Goal: Task Accomplishment & Management: Manage account settings

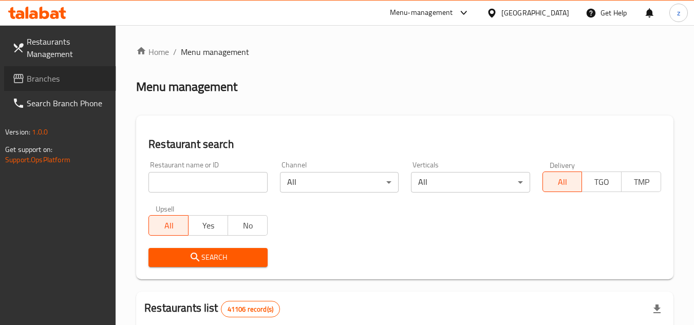
click at [58, 77] on span "Branches" at bounding box center [67, 78] width 81 height 12
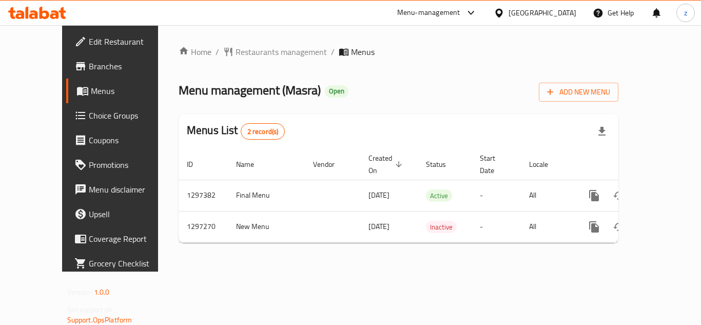
click at [89, 117] on span "Choice Groups" at bounding box center [130, 115] width 82 height 12
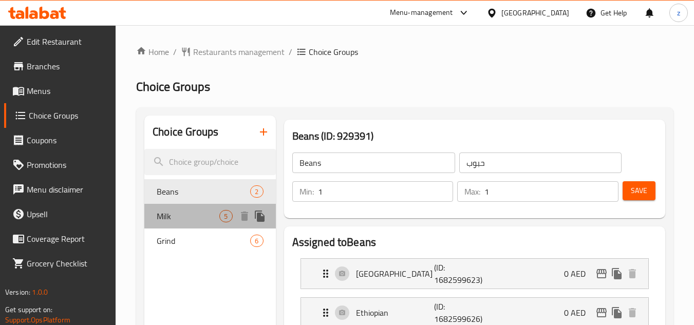
drag, startPoint x: 148, startPoint y: 221, endPoint x: 160, endPoint y: 221, distance: 11.8
click at [148, 221] on div "Milk 5" at bounding box center [209, 216] width 131 height 25
type input "Milk"
type input "حليب"
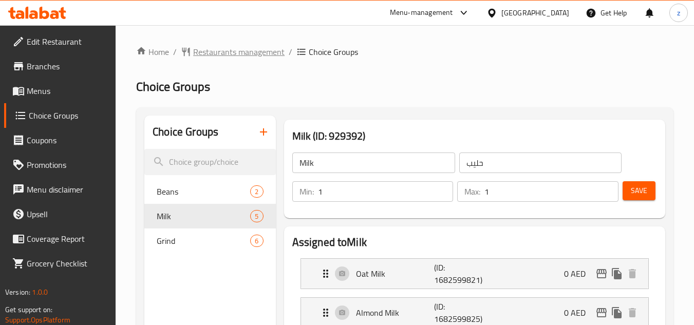
click at [208, 46] on span "Restaurants management" at bounding box center [238, 52] width 91 height 12
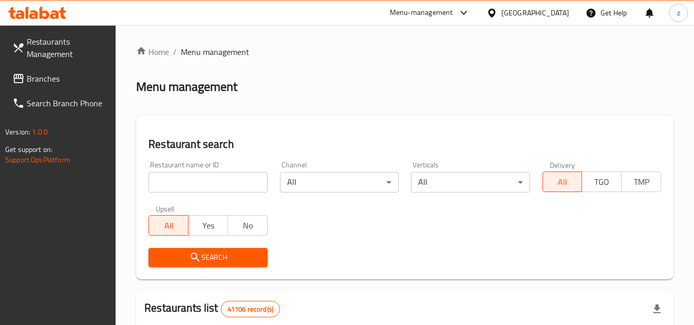
click at [30, 74] on span "Branches" at bounding box center [67, 78] width 81 height 12
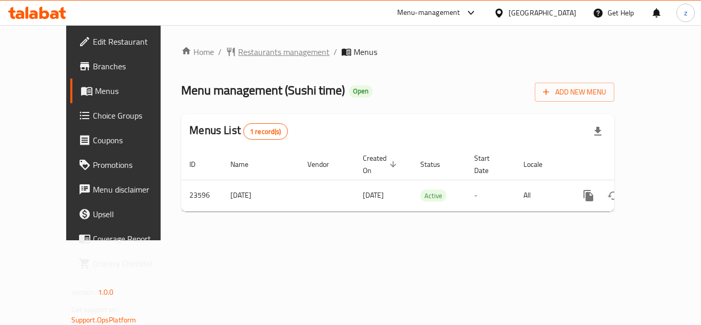
click at [250, 49] on span "Restaurants management" at bounding box center [283, 52] width 91 height 12
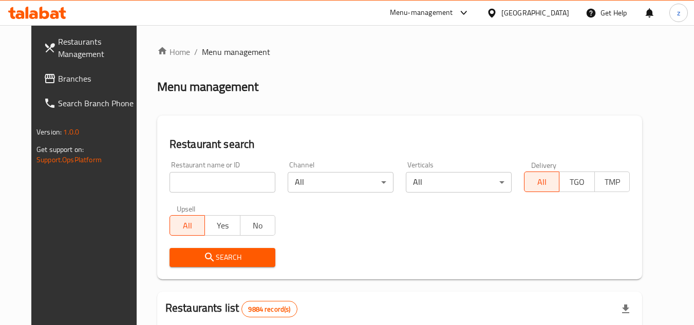
click at [58, 81] on span "Branches" at bounding box center [98, 78] width 81 height 12
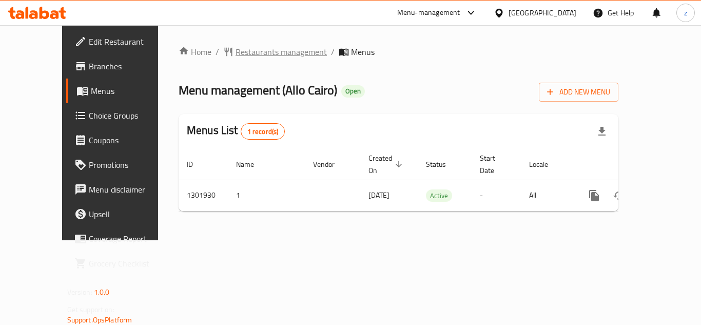
click at [236, 56] on span "Restaurants management" at bounding box center [281, 52] width 91 height 12
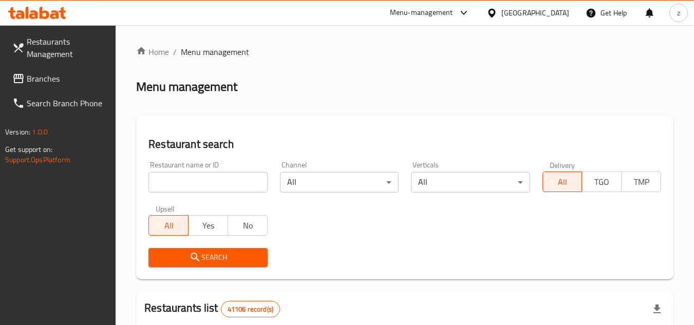
click at [39, 83] on span "Branches" at bounding box center [67, 78] width 81 height 12
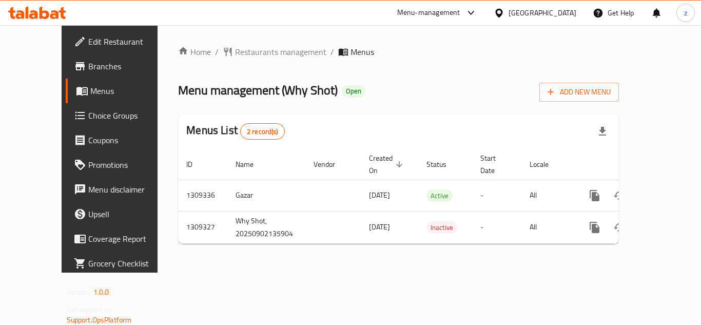
click at [88, 118] on span "Choice Groups" at bounding box center [129, 115] width 82 height 12
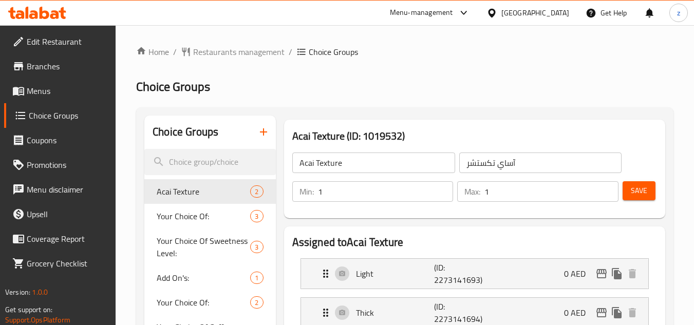
click at [181, 219] on span "Your Choice Of:" at bounding box center [203, 216] width 93 height 12
type input "Your Choice Of:"
type input "إختيارك من:"
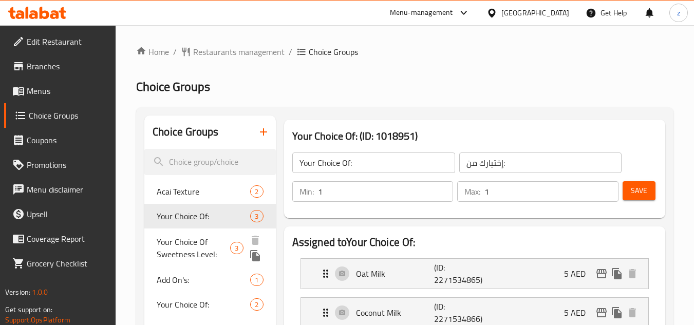
click at [179, 253] on span "Your Choice Of Sweetness Level:" at bounding box center [193, 248] width 73 height 25
type input "Your Choice Of Sweetness Level:"
type input "إختيارك من مستوى الحلاوة:"
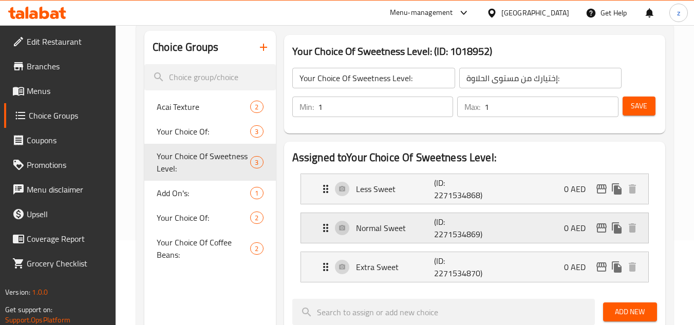
scroll to position [103, 0]
